Goal: Transaction & Acquisition: Purchase product/service

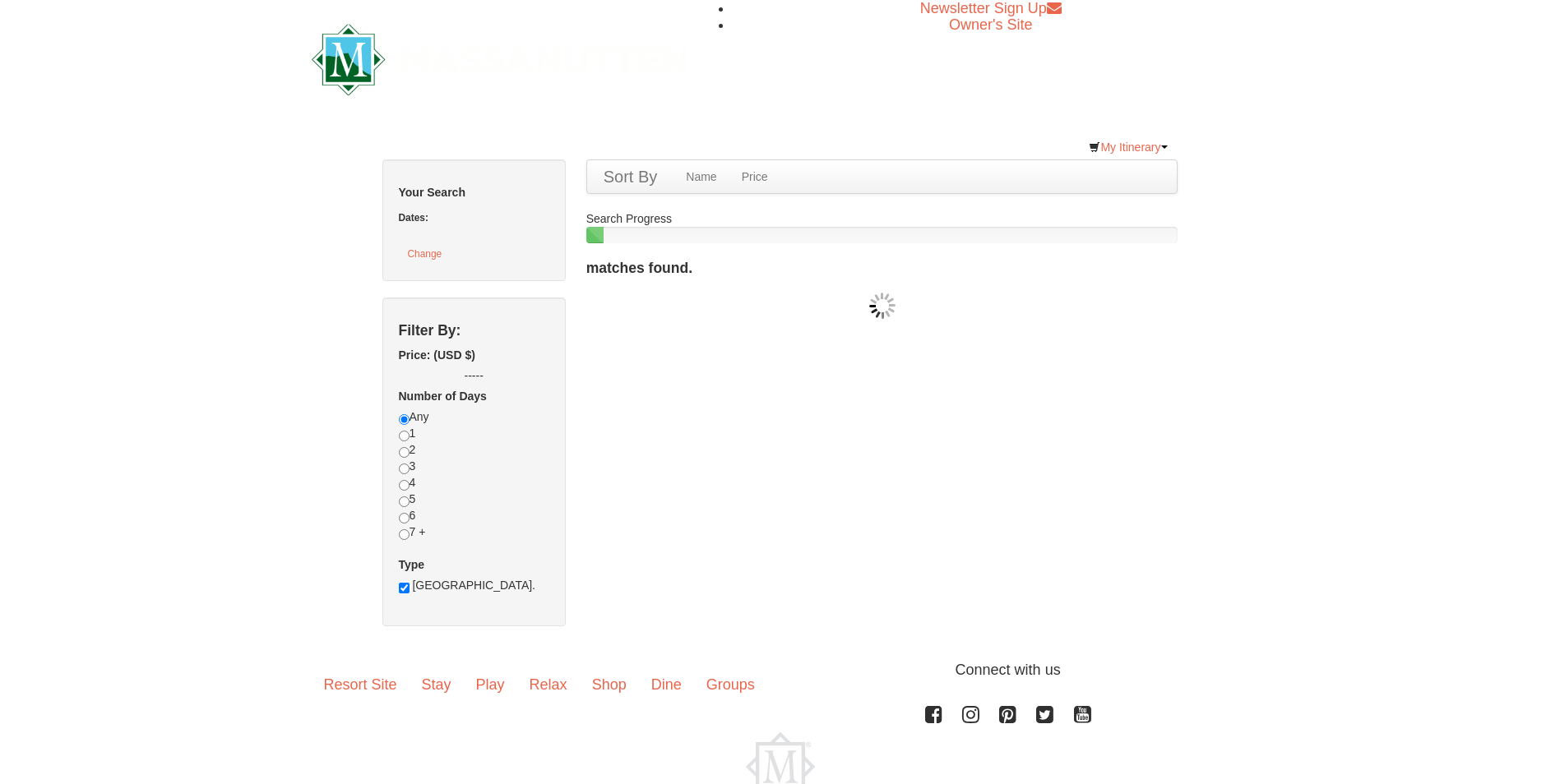
checkbox input "true"
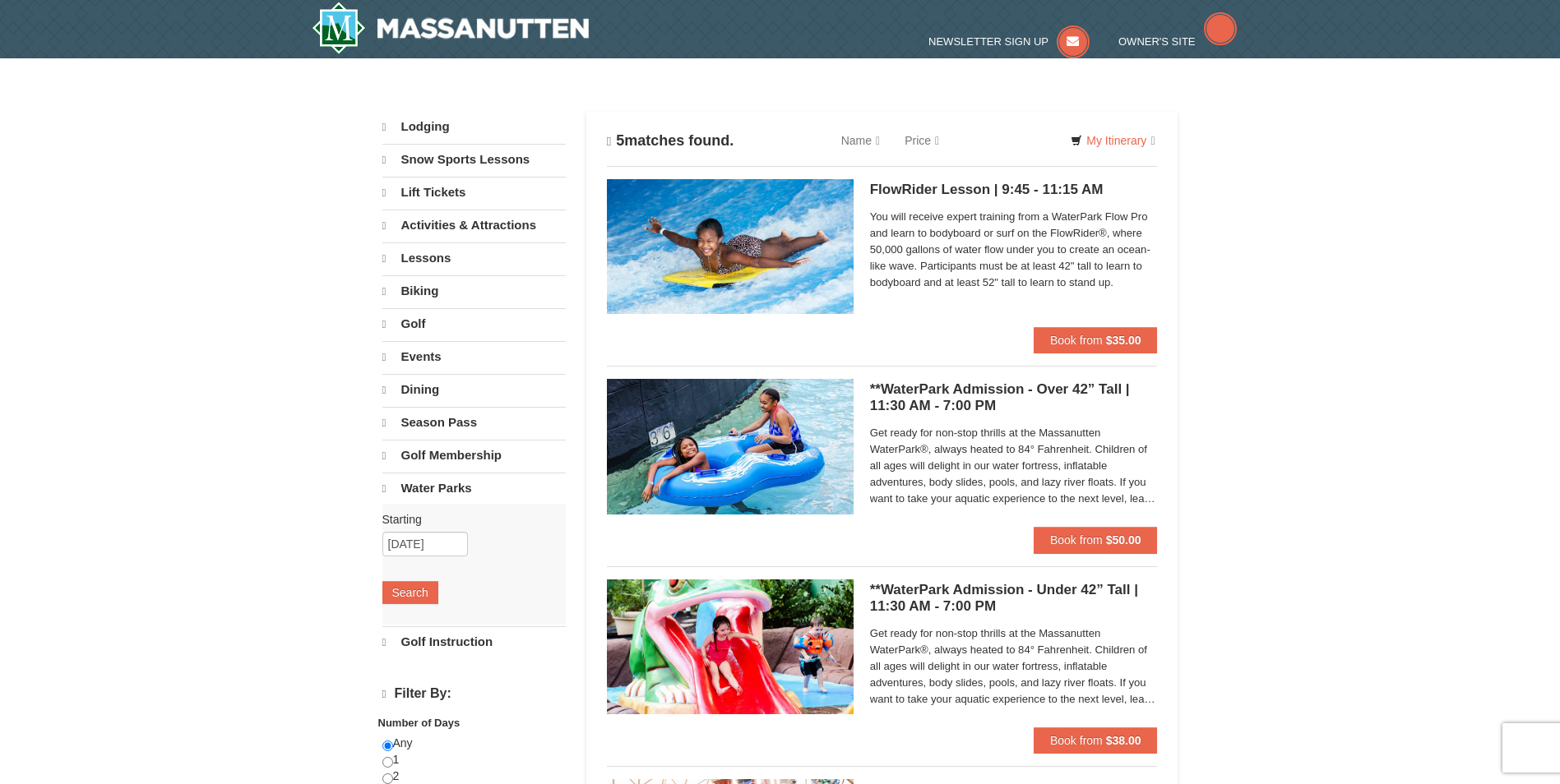
select select "9"
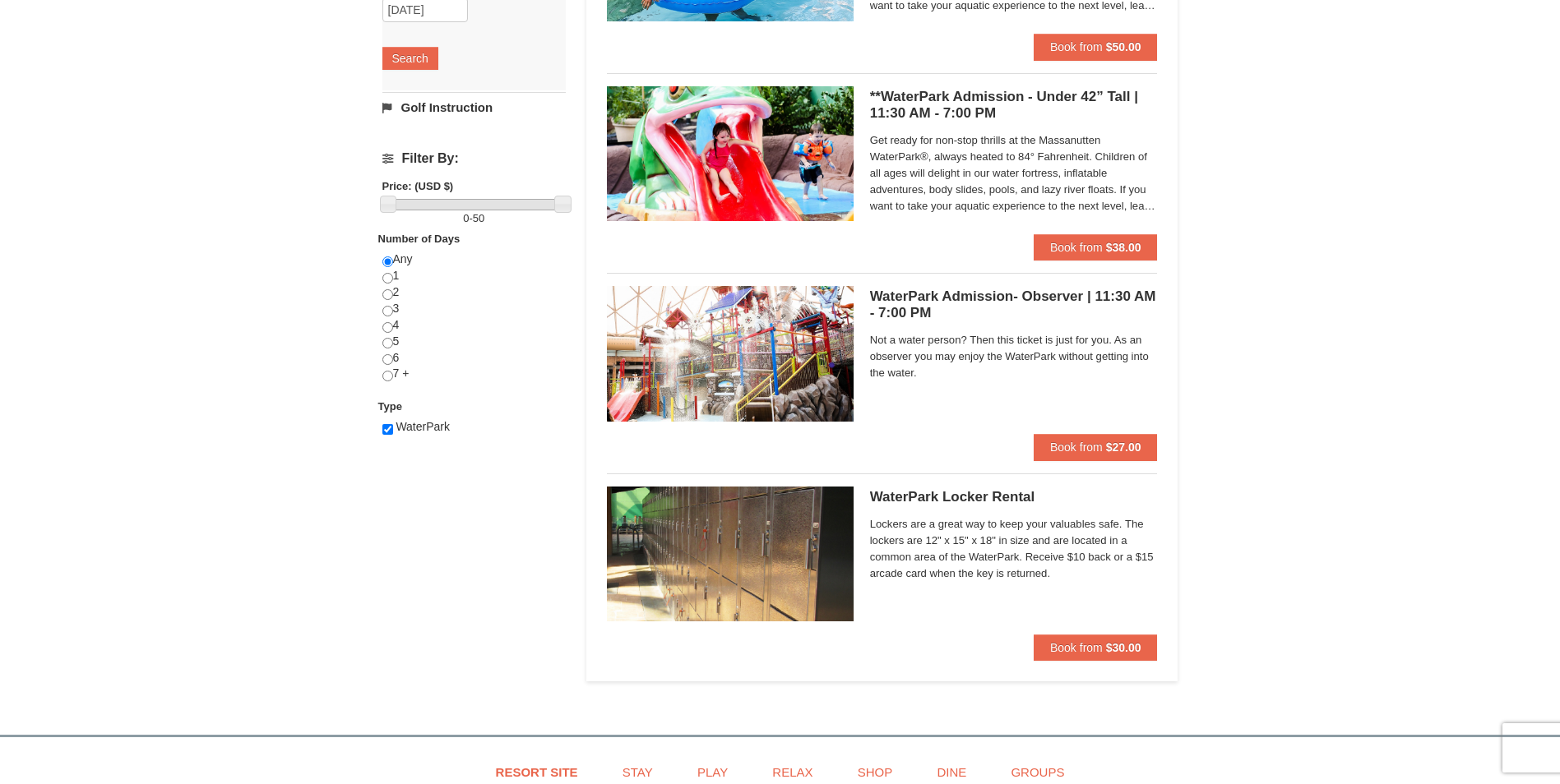
scroll to position [493, 0]
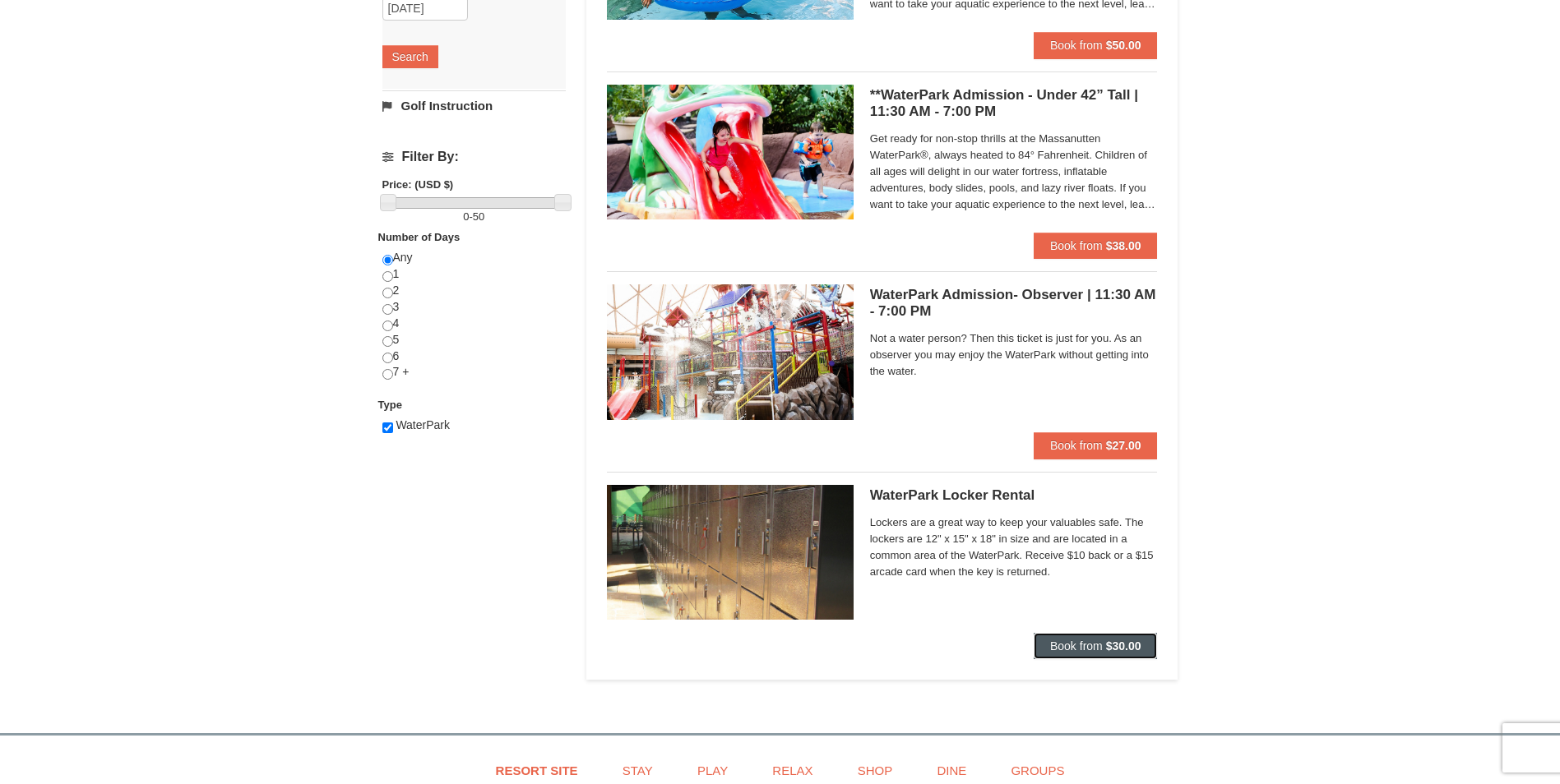
click at [1106, 645] on strong "$30.00" at bounding box center [1124, 646] width 36 height 13
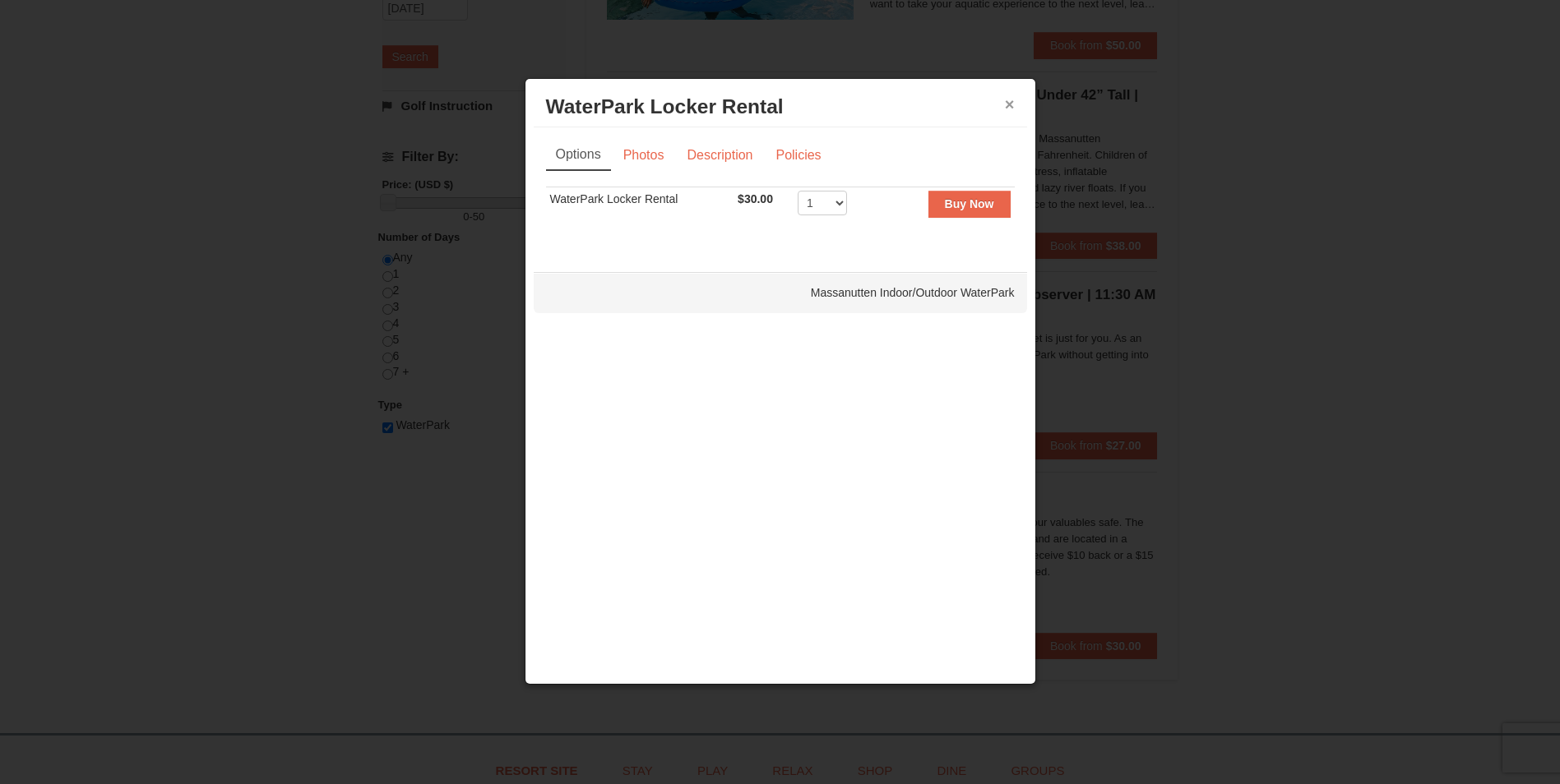
click at [1012, 100] on button "×" at bounding box center [1009, 104] width 9 height 16
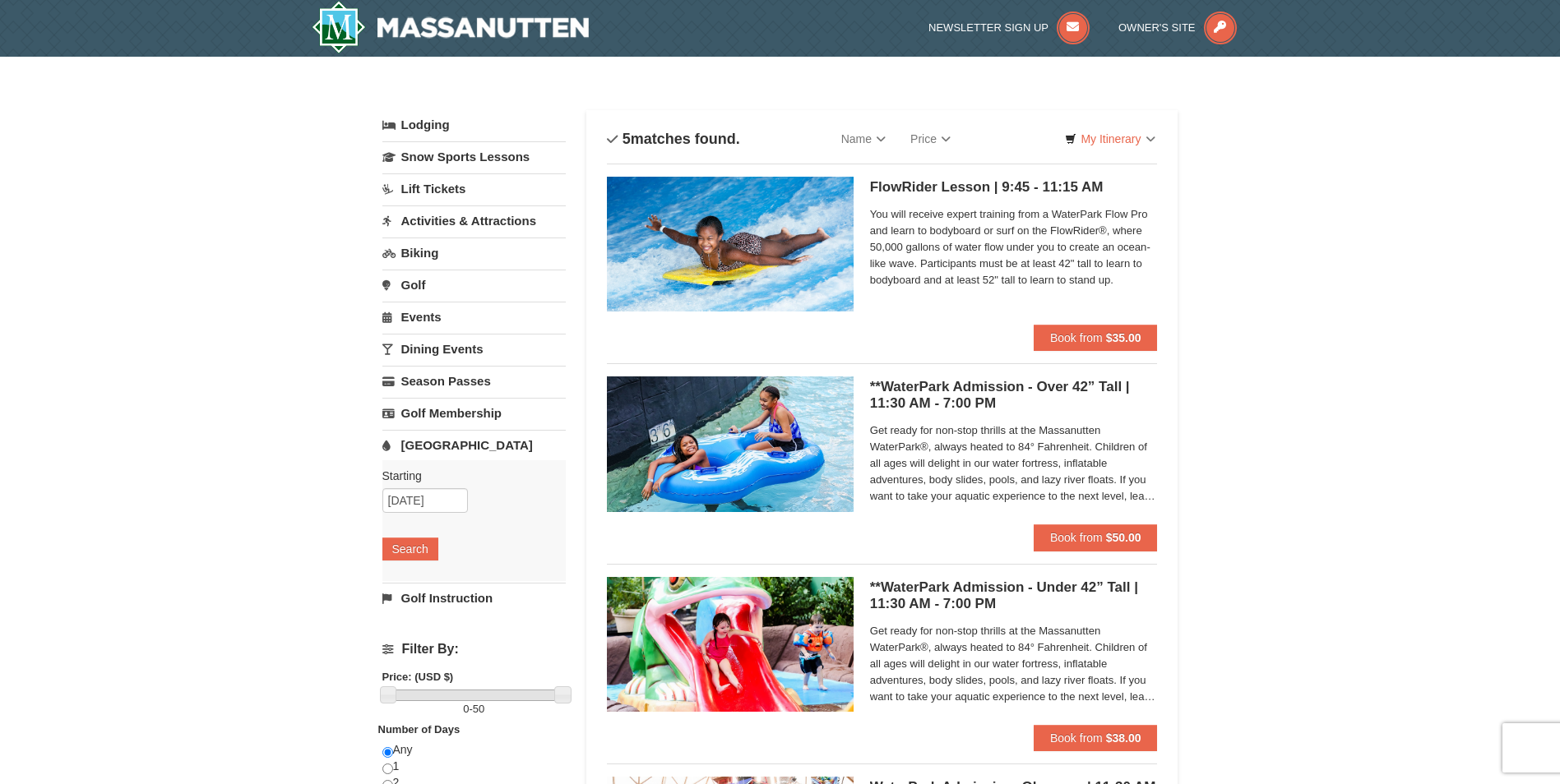
scroll to position [0, 0]
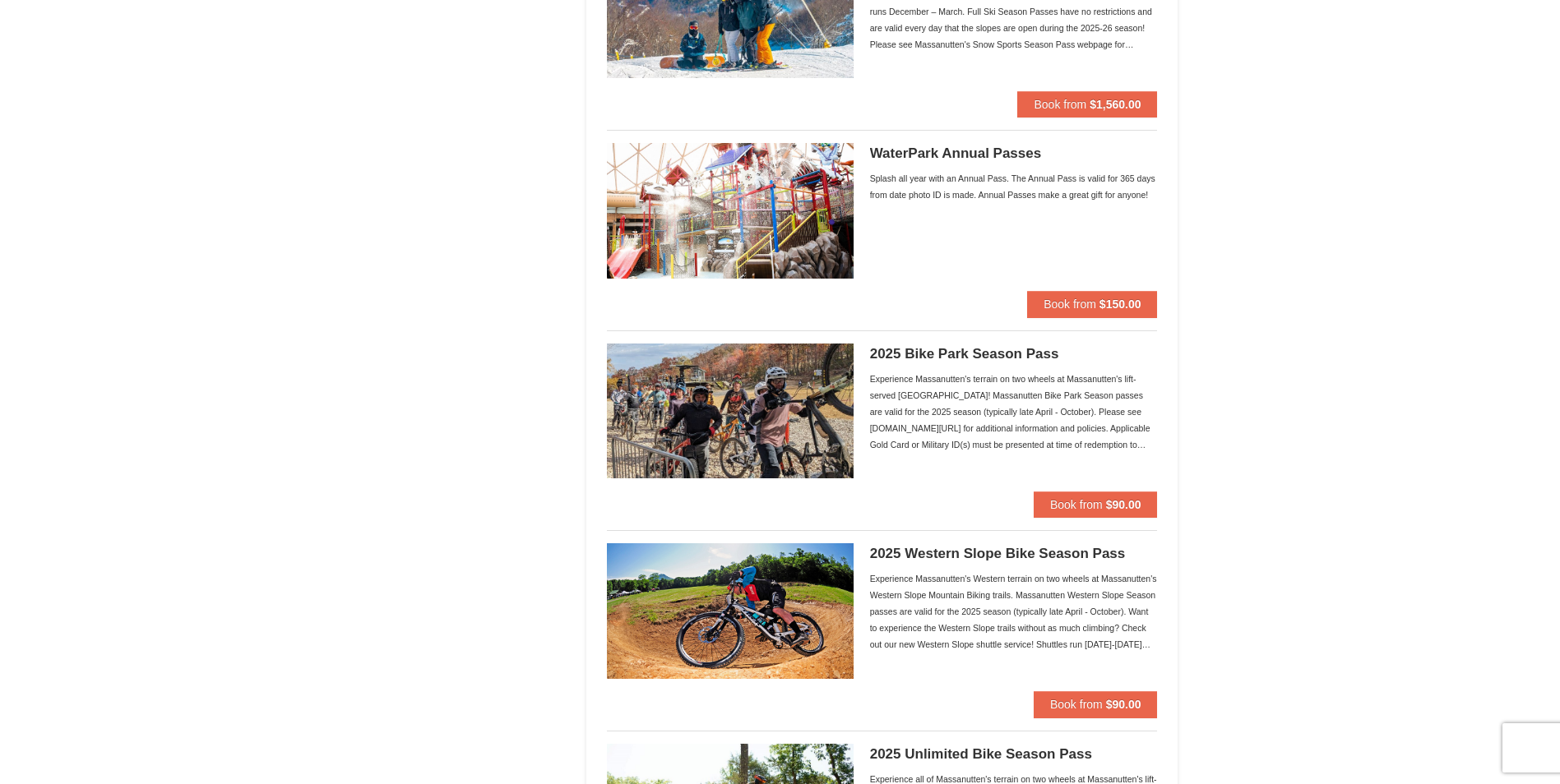
scroll to position [1233, 0]
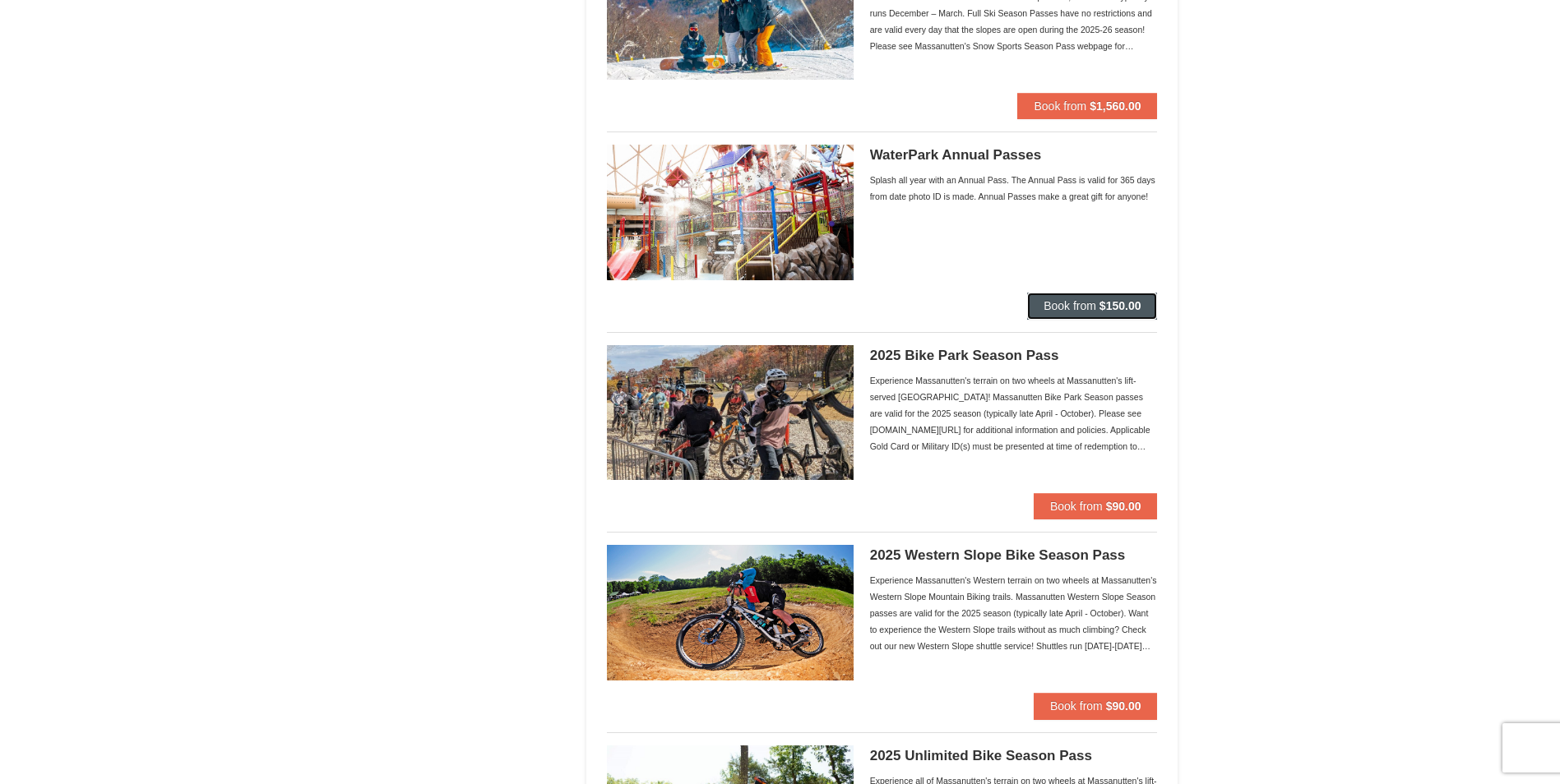
click at [1053, 306] on span "Book from" at bounding box center [1069, 306] width 53 height 13
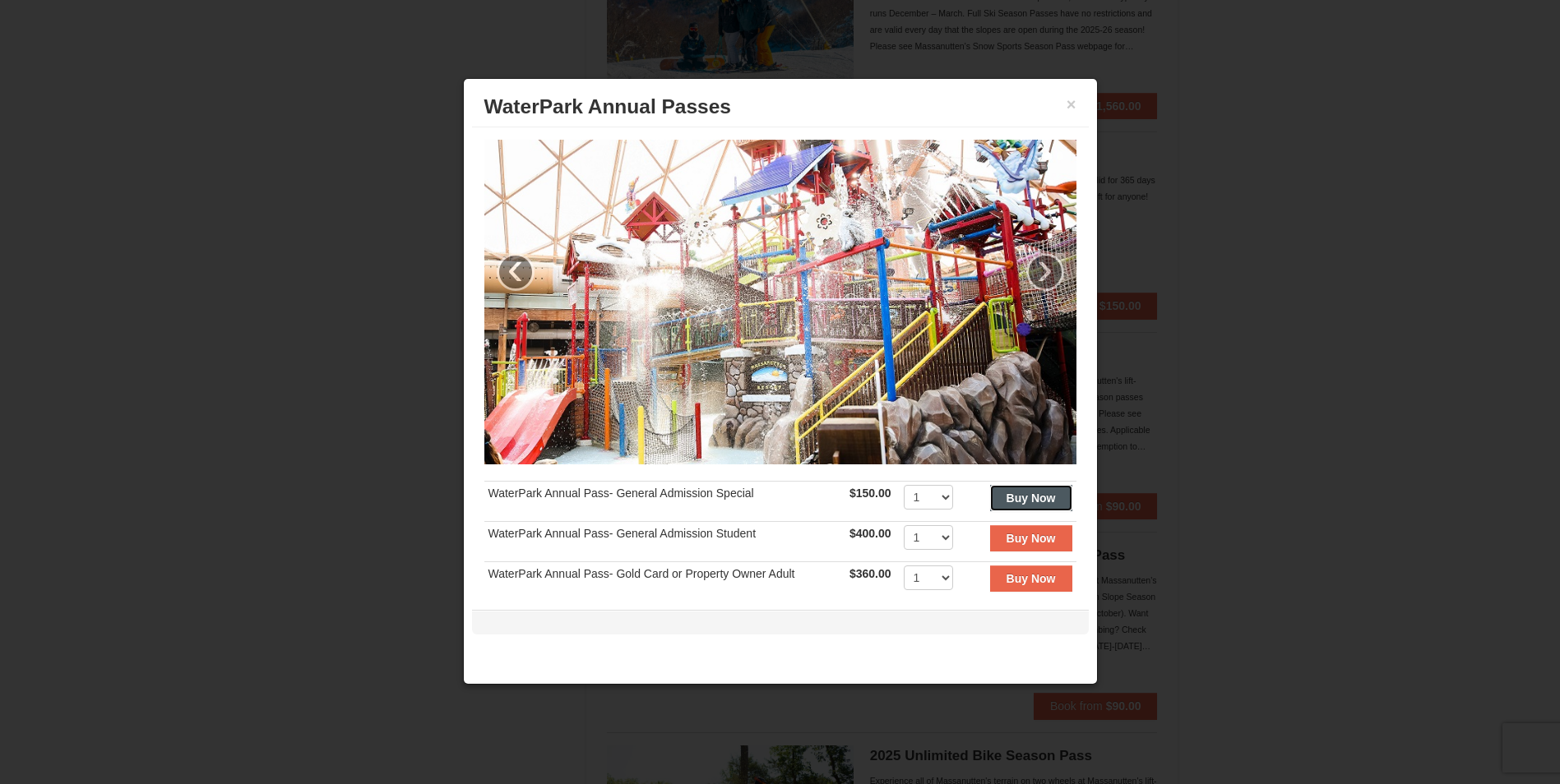
click at [1009, 491] on strong "Buy Now" at bounding box center [1031, 498] width 49 height 13
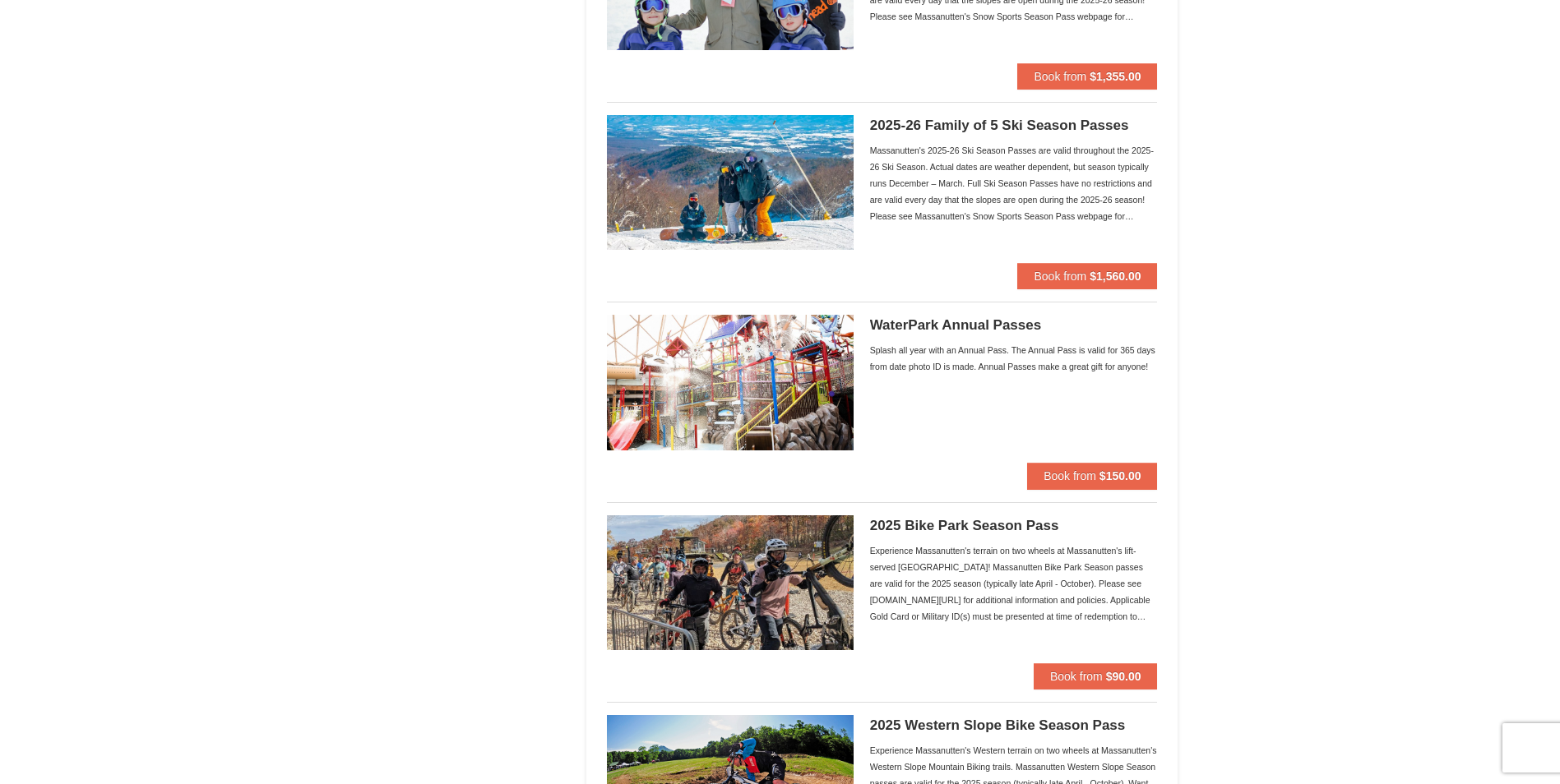
scroll to position [1074, 0]
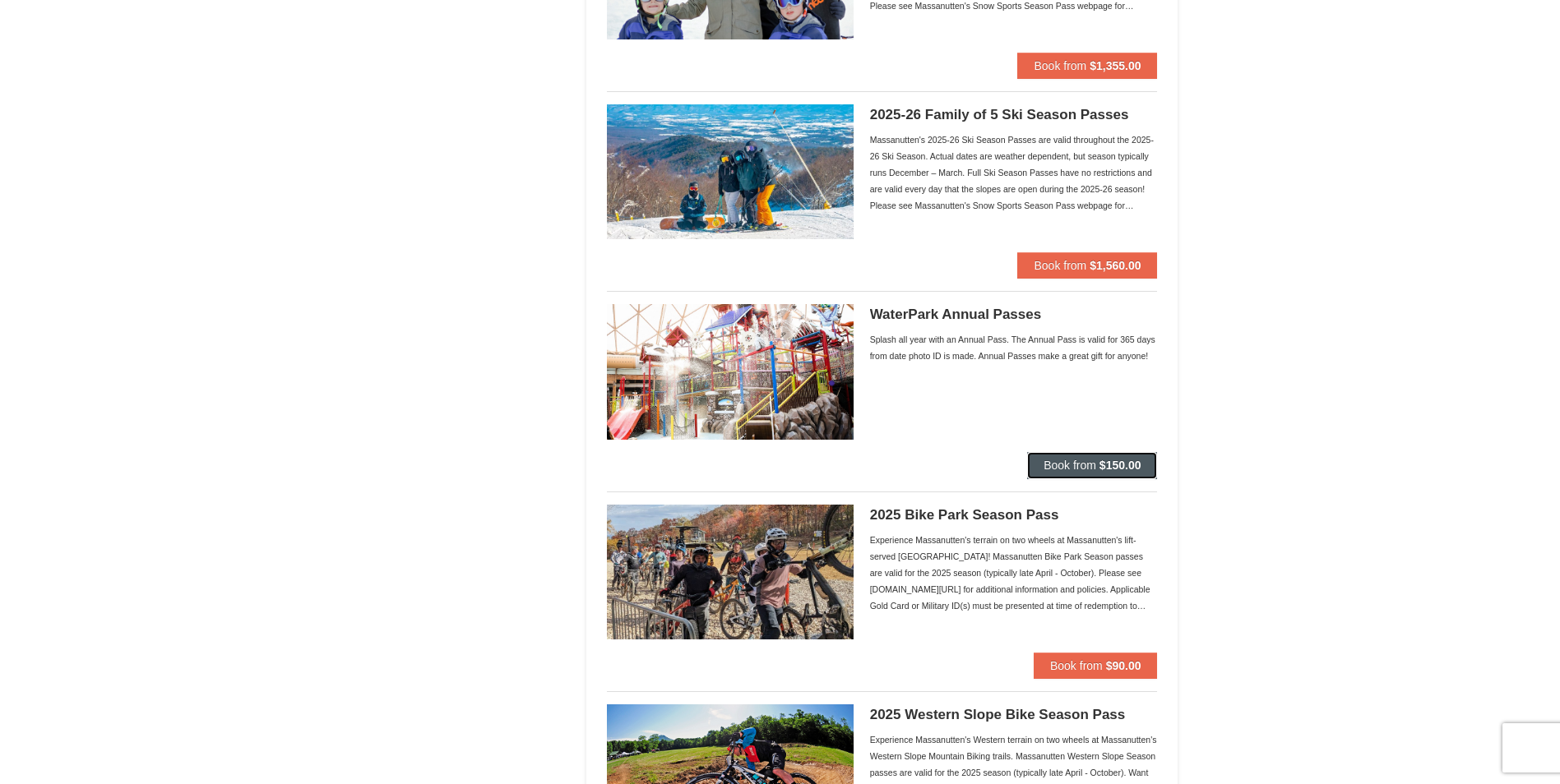
click at [1054, 459] on span "Book from" at bounding box center [1069, 465] width 53 height 13
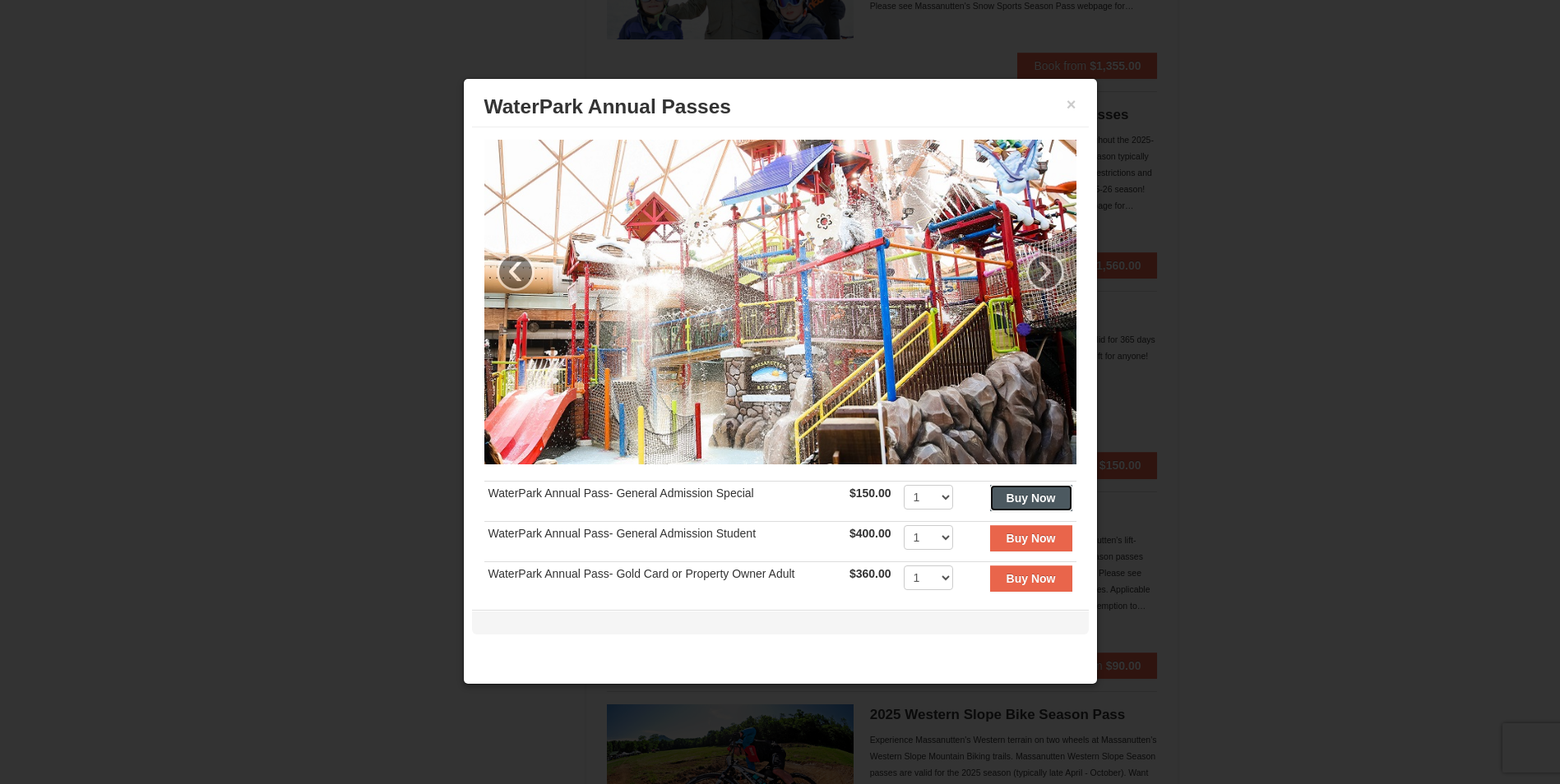
click at [1009, 491] on strong "Buy Now" at bounding box center [1031, 498] width 49 height 13
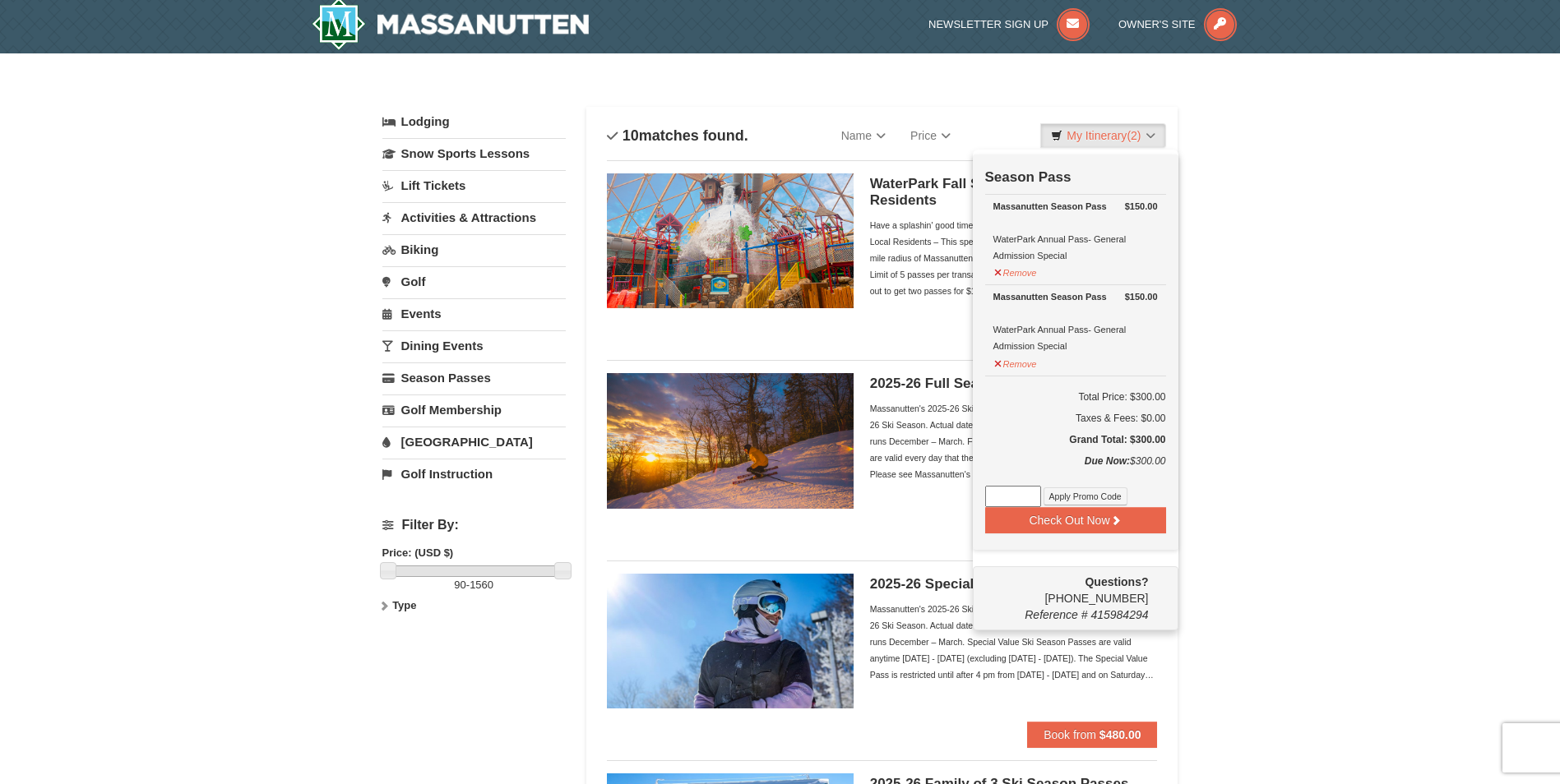
scroll to position [5, 0]
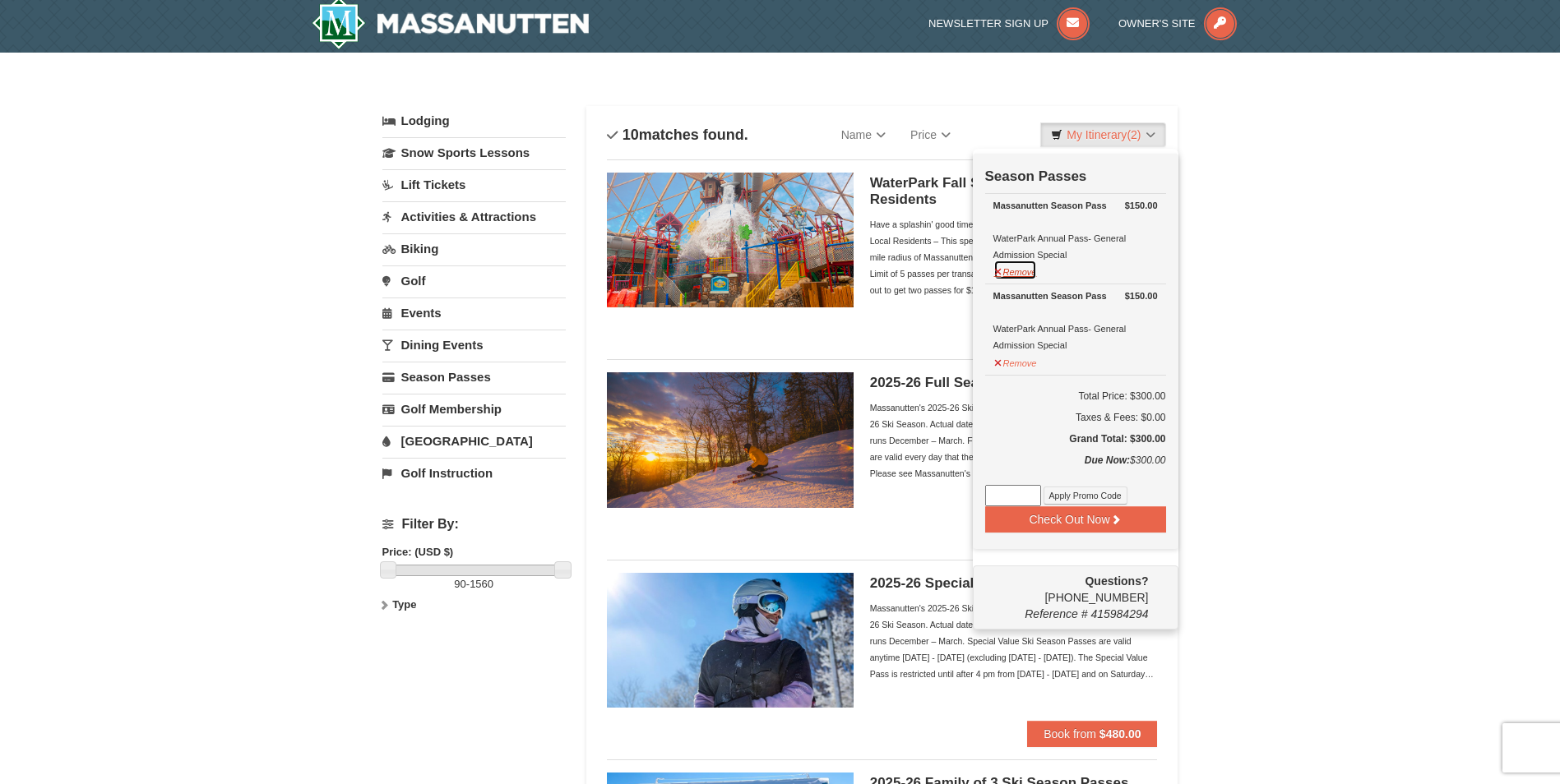
click at [1014, 265] on button "Remove" at bounding box center [1015, 270] width 44 height 21
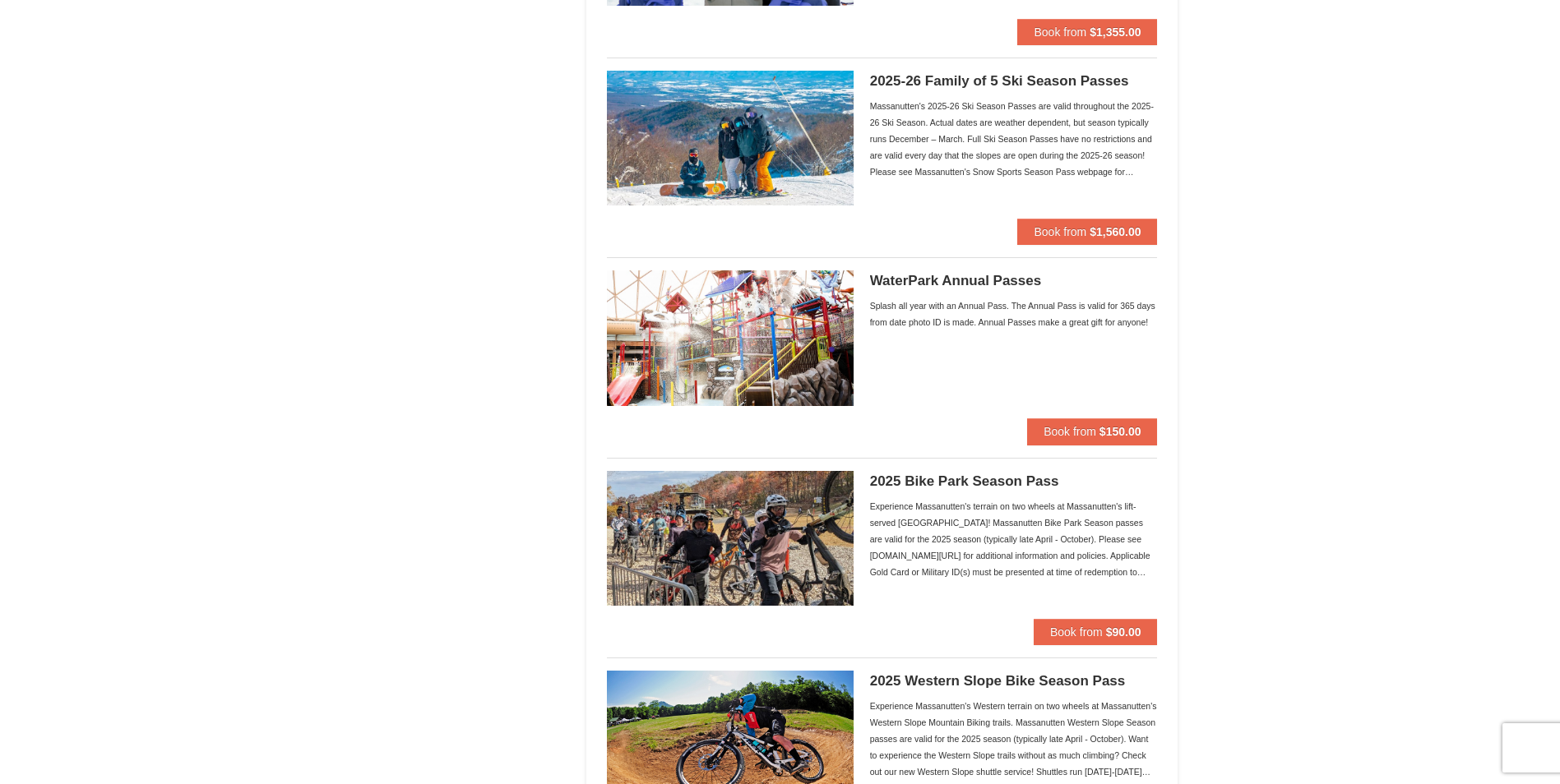
scroll to position [1074, 0]
